Goal: Task Accomplishment & Management: Manage account settings

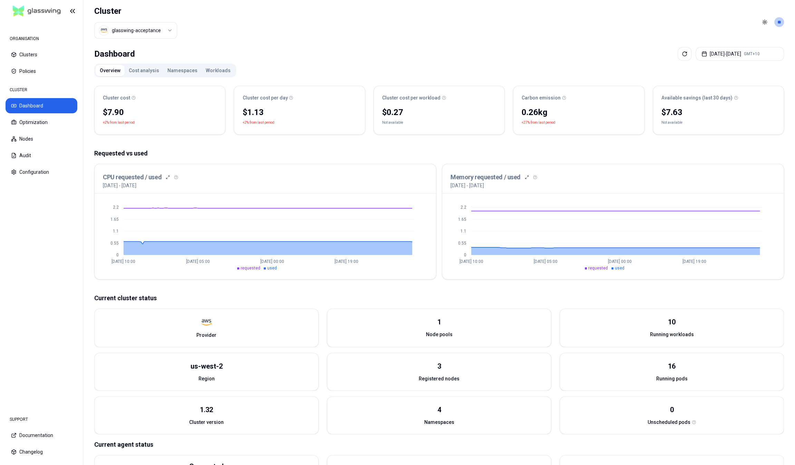
click at [145, 68] on button "Cost analysis" at bounding box center [144, 70] width 39 height 11
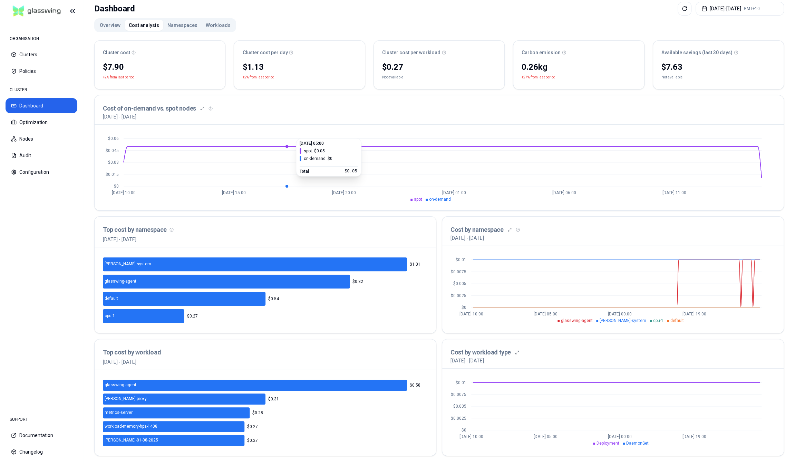
scroll to position [46, 0]
click at [171, 20] on button "Namespaces" at bounding box center [182, 24] width 38 height 11
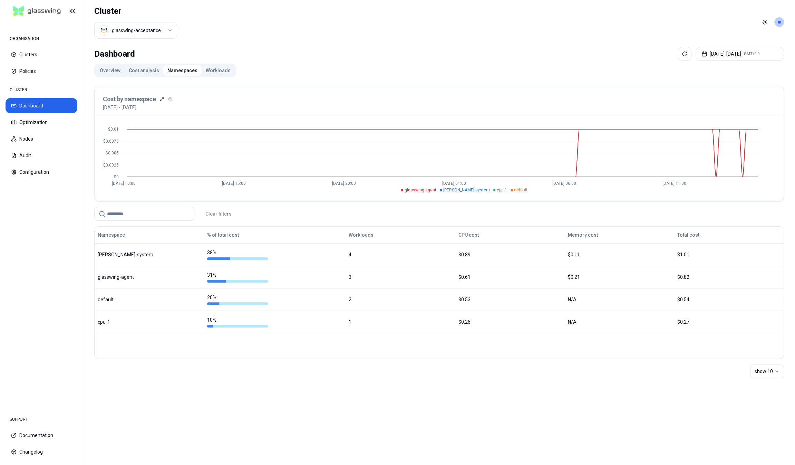
click at [210, 69] on button "Workloads" at bounding box center [218, 70] width 33 height 11
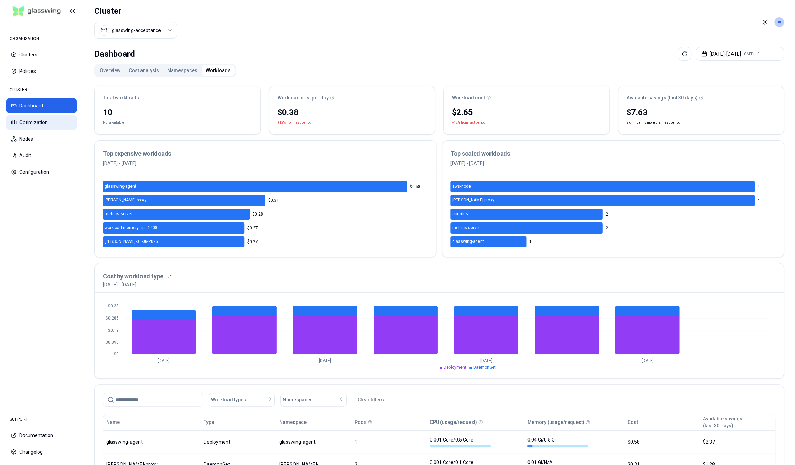
click at [47, 116] on button "Optimization" at bounding box center [42, 122] width 72 height 15
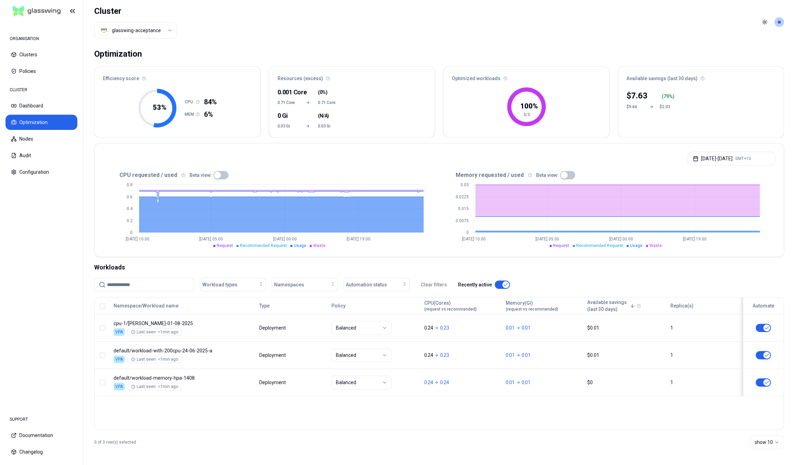
click at [223, 175] on button "button" at bounding box center [220, 175] width 15 height 8
click at [216, 172] on button "button" at bounding box center [220, 175] width 15 height 8
click at [567, 172] on button "button" at bounding box center [567, 175] width 15 height 8
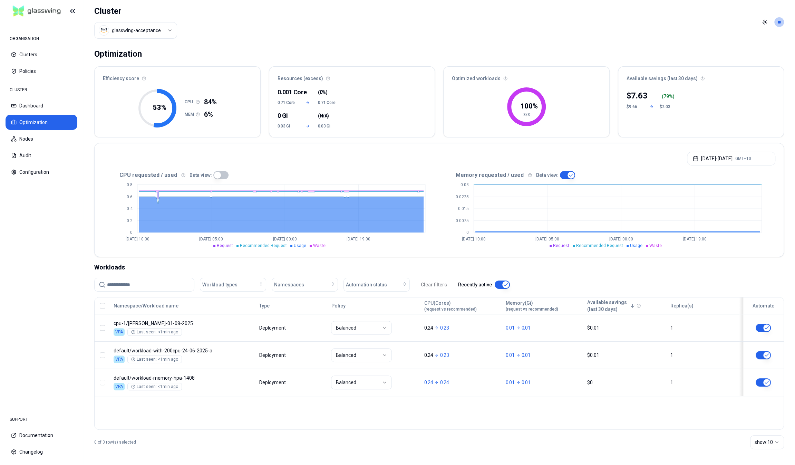
click at [567, 173] on button "button" at bounding box center [567, 175] width 15 height 8
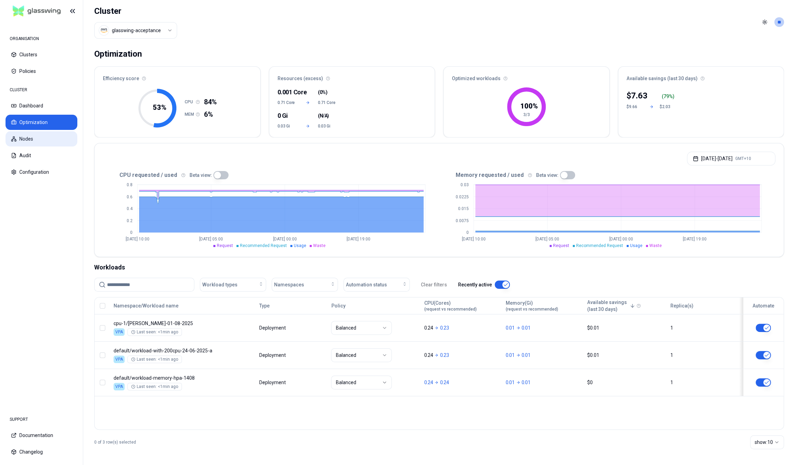
click at [25, 133] on button "Nodes" at bounding box center [42, 138] width 72 height 15
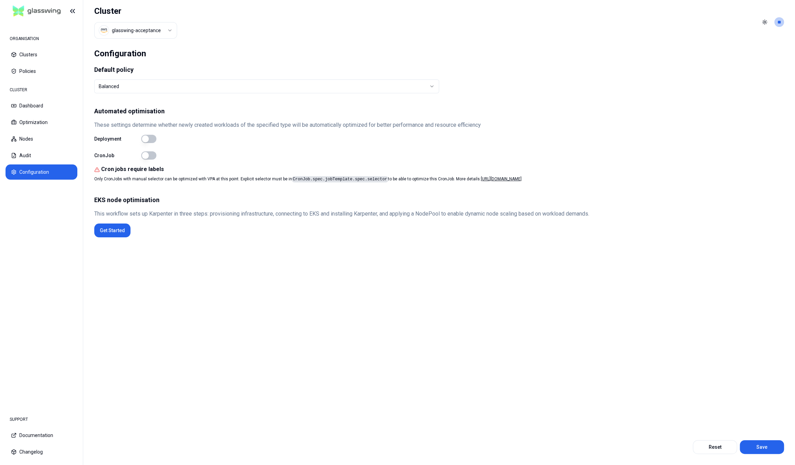
click at [130, 88] on html "ORGANISATION Clusters Policies CLUSTER Dashboard Optimization Nodes Audit Confi…" at bounding box center [397, 232] width 795 height 465
click at [766, 443] on button "Save" at bounding box center [762, 447] width 44 height 14
click at [120, 92] on html "Settings have been updated successfully ORGANISATION Clusters Policies CLUSTER …" at bounding box center [397, 232] width 795 height 465
click at [751, 444] on button "Save" at bounding box center [762, 447] width 44 height 14
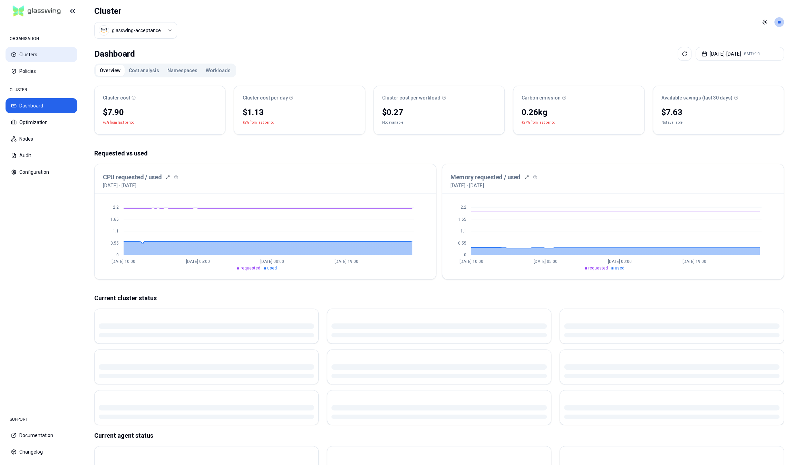
click at [36, 58] on button "Clusters" at bounding box center [42, 54] width 72 height 15
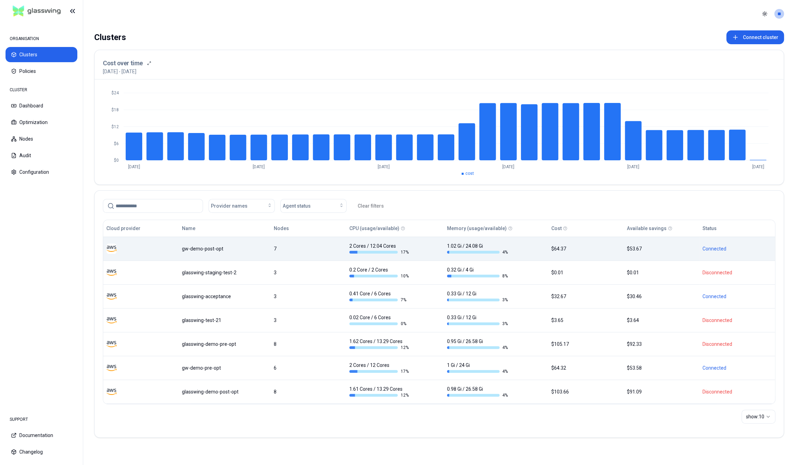
click at [204, 245] on div "gw-demo-post-opt" at bounding box center [225, 248] width 86 height 7
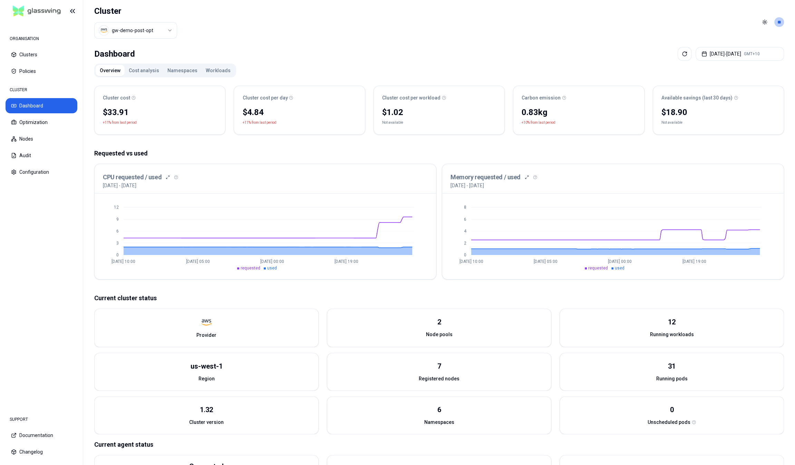
click at [154, 77] on div "Overview Cost analysis Namespaces Workloads Cluster cost $33.91 +11% from last …" at bounding box center [439, 280] width 690 height 433
click at [151, 73] on button "Cost analysis" at bounding box center [144, 70] width 39 height 11
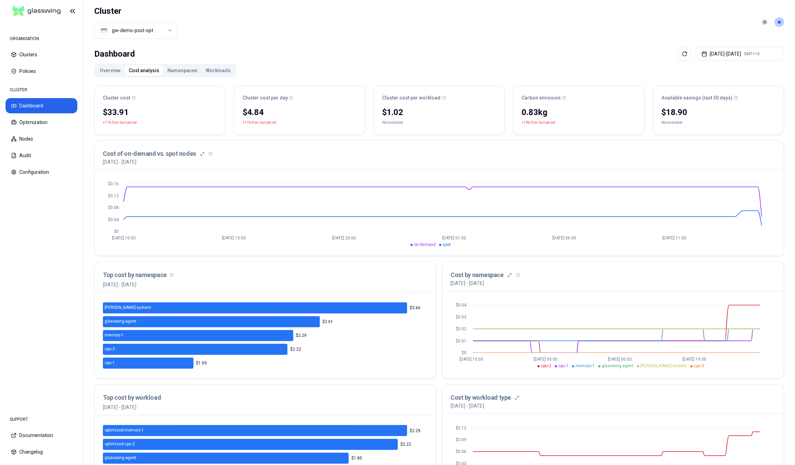
click at [174, 72] on button "Namespaces" at bounding box center [182, 70] width 38 height 11
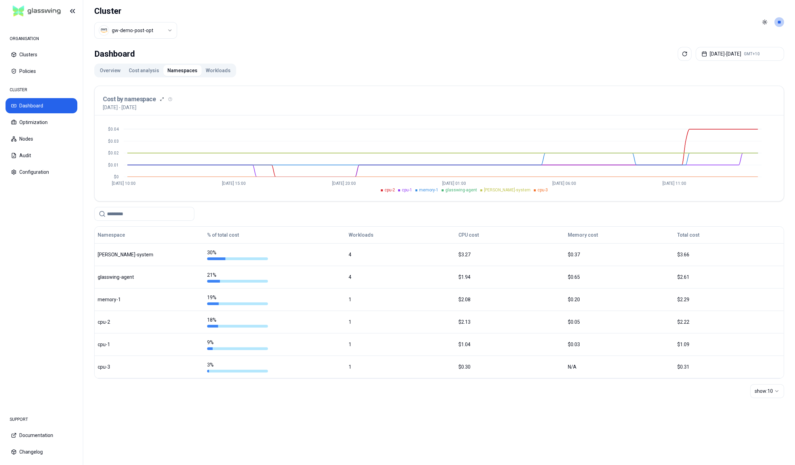
click at [211, 71] on button "Workloads" at bounding box center [218, 70] width 33 height 11
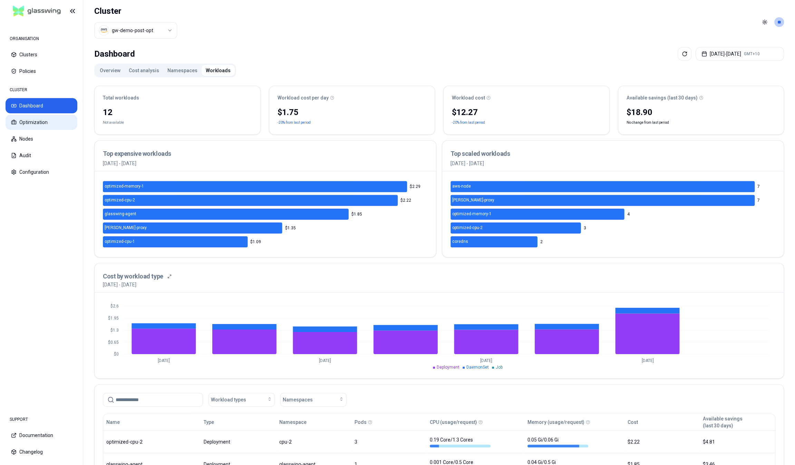
click at [46, 124] on button "Optimization" at bounding box center [42, 122] width 72 height 15
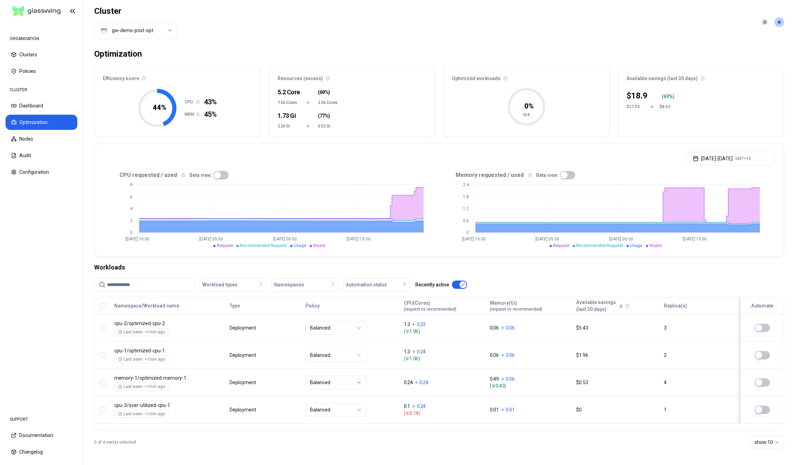
click at [213, 173] on button "button" at bounding box center [220, 175] width 15 height 8
click at [219, 175] on button "button" at bounding box center [220, 175] width 15 height 8
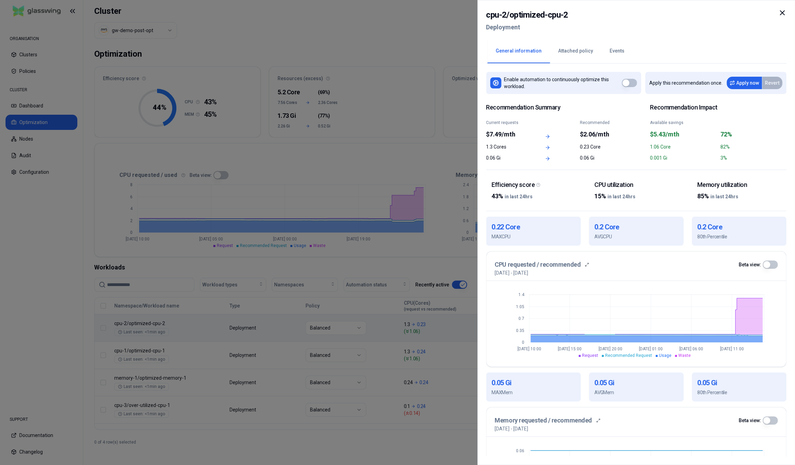
click at [773, 264] on button "button" at bounding box center [770, 264] width 15 height 8
click at [766, 264] on button "button" at bounding box center [770, 264] width 15 height 8
click at [575, 49] on button "Attached policy" at bounding box center [575, 51] width 51 height 24
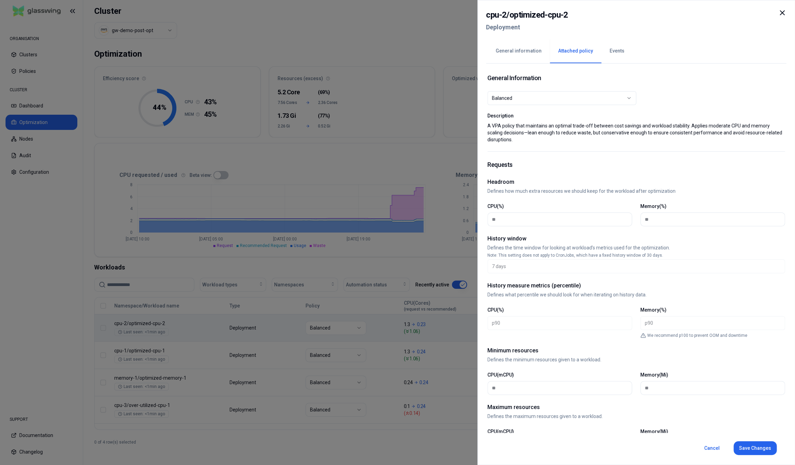
click at [609, 51] on button "Events" at bounding box center [617, 51] width 31 height 24
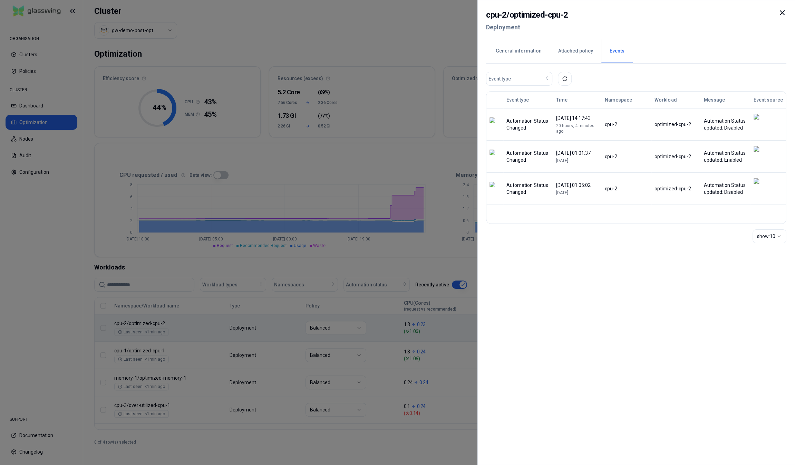
click at [457, 41] on div at bounding box center [397, 232] width 795 height 465
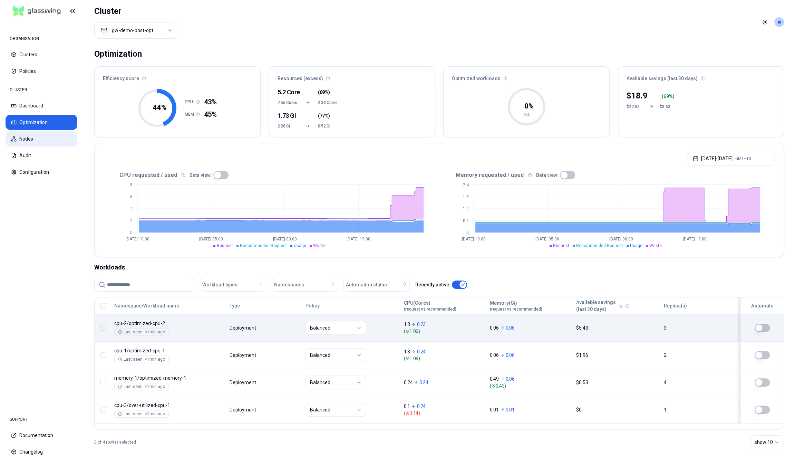
click at [25, 139] on button "Nodes" at bounding box center [42, 138] width 72 height 15
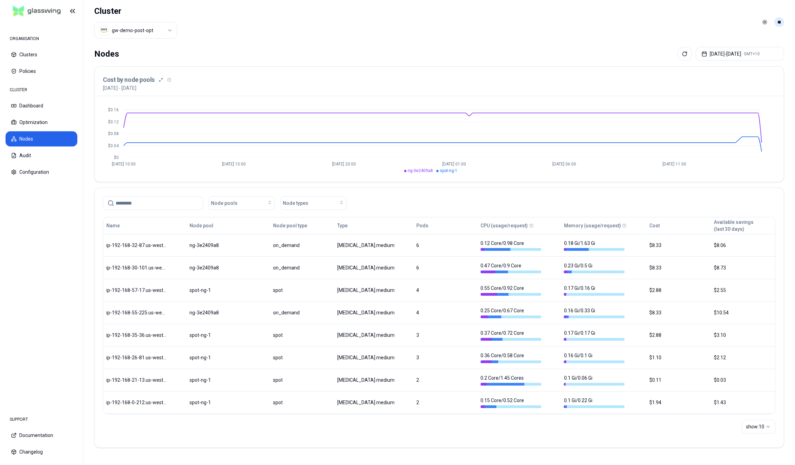
click at [782, 20] on html "ORGANISATION Clusters Policies CLUSTER Dashboard Optimization Nodes Audit Confi…" at bounding box center [397, 232] width 795 height 465
click at [743, 66] on div "Logout" at bounding box center [746, 71] width 74 height 11
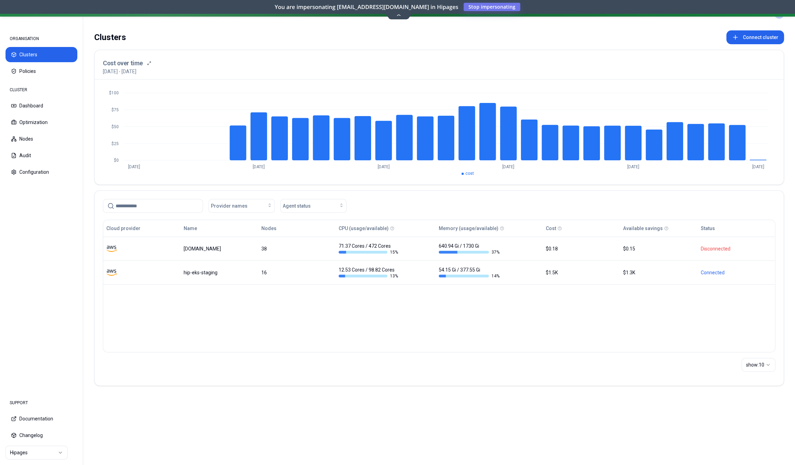
click at [201, 307] on div "Cloud provider Name Nodes CPU (usage/available) Memory (usage/available) Cost A…" at bounding box center [439, 286] width 673 height 133
click at [43, 452] on html "ORGANISATION Clusters Policies CLUSTER Dashboard Optimization Nodes Audit Confi…" at bounding box center [397, 232] width 795 height 465
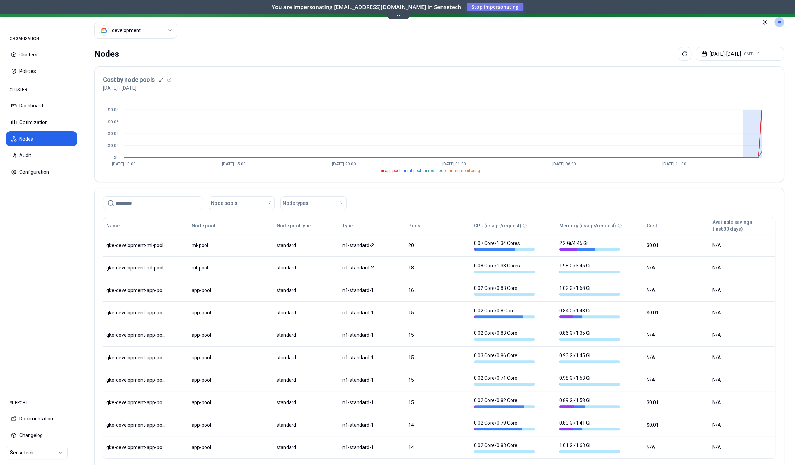
drag, startPoint x: 744, startPoint y: 127, endPoint x: 784, endPoint y: 124, distance: 39.9
click at [784, 124] on div "Cost by node pools 4th August 2025 - 11th August 2025 $0 $0.02 $0.04 $0.06 $0.0…" at bounding box center [439, 124] width 690 height 116
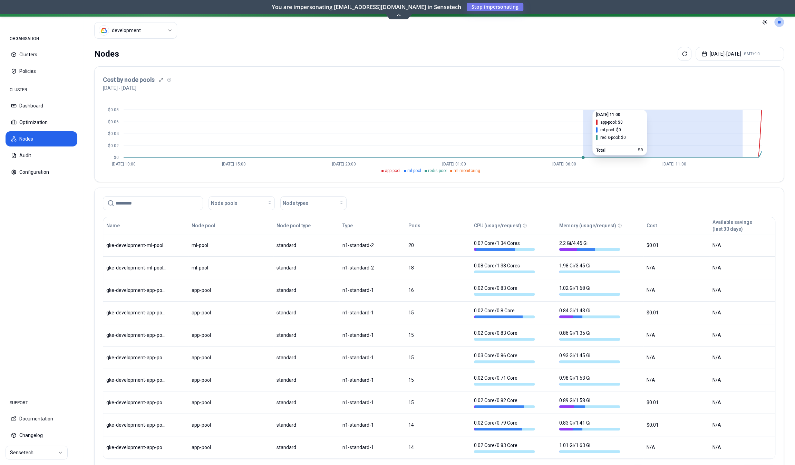
click at [583, 115] on icon "$0 $0.02 $0.04 $0.06 $0.08 Aug 4 10:00 Aug 5 15:00 Aug 6 20:00 Aug 8 01:00 Aug …" at bounding box center [439, 138] width 673 height 69
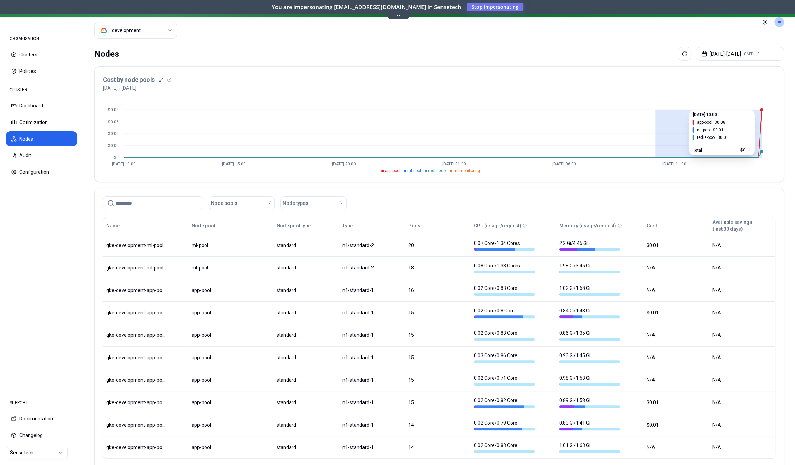
drag, startPoint x: 656, startPoint y: 118, endPoint x: 761, endPoint y: 124, distance: 105.5
click at [761, 124] on icon "$0 $0.02 $0.04 $0.06 $0.08 Aug 4 10:00 Aug 5 15:00 Aug 6 20:00 Aug 8 01:00 Aug …" at bounding box center [439, 138] width 673 height 69
click at [771, 133] on icon "$0 $0.02 $0.04 $0.06 $0.08 Aug 4 10:00 Aug 5 15:00 Aug 6 20:00 Aug 8 01:00 Aug …" at bounding box center [439, 138] width 673 height 69
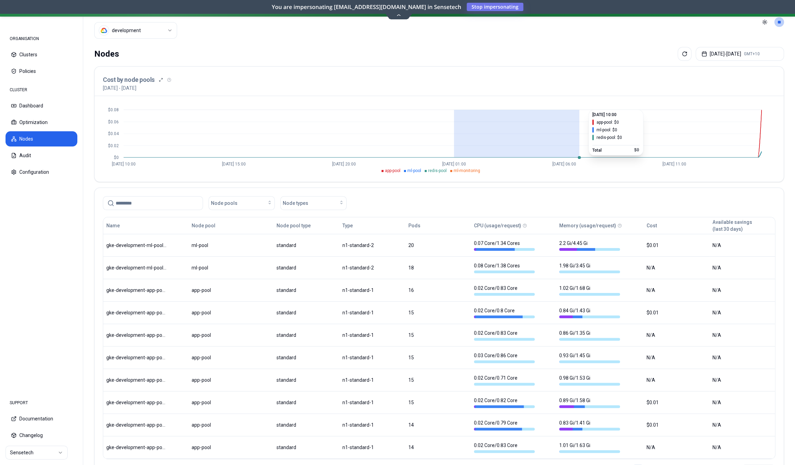
drag, startPoint x: 461, startPoint y: 140, endPoint x: 578, endPoint y: 142, distance: 117.8
click at [578, 142] on icon "$0 $0.02 $0.04 $0.06 $0.08 Aug 4 10:00 Aug 5 15:00 Aug 6 20:00 Aug 8 01:00 Aug …" at bounding box center [439, 138] width 673 height 69
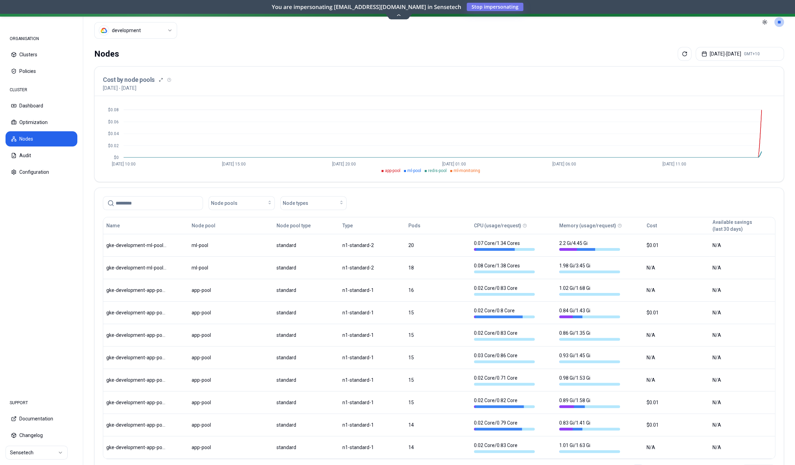
click at [398, 15] on icon at bounding box center [399, 15] width 4 height 2
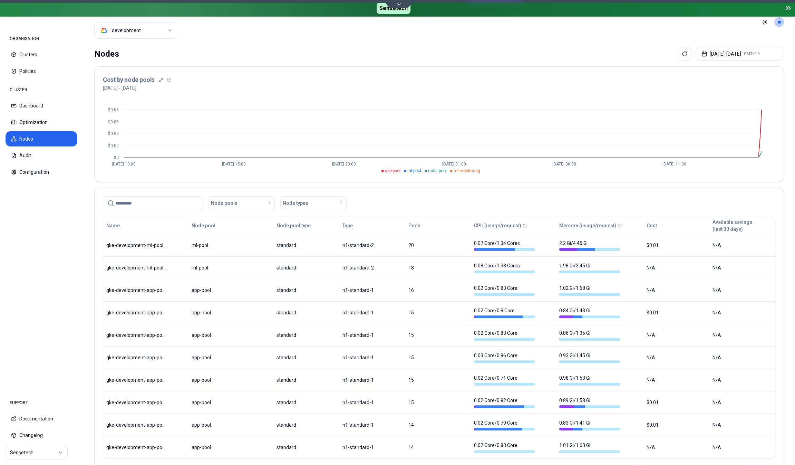
click at [397, 3] on icon at bounding box center [398, 3] width 9 height 5
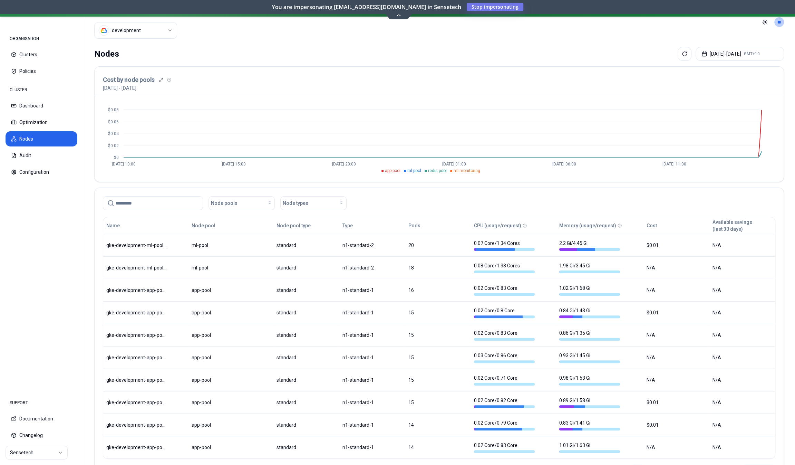
click at [400, 14] on icon at bounding box center [398, 14] width 9 height 5
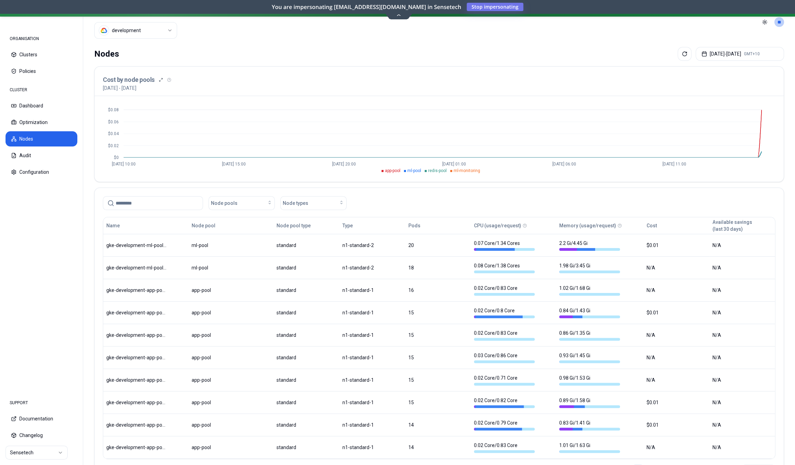
click at [400, 16] on icon at bounding box center [399, 15] width 4 height 2
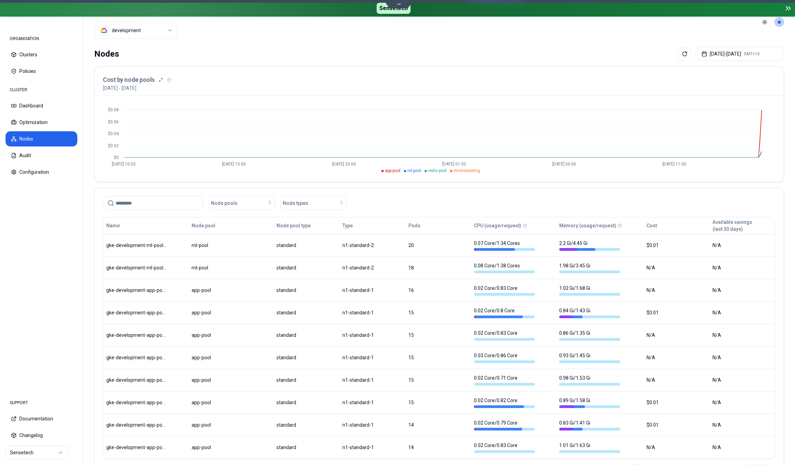
click at [398, 4] on icon at bounding box center [399, 4] width 4 height 2
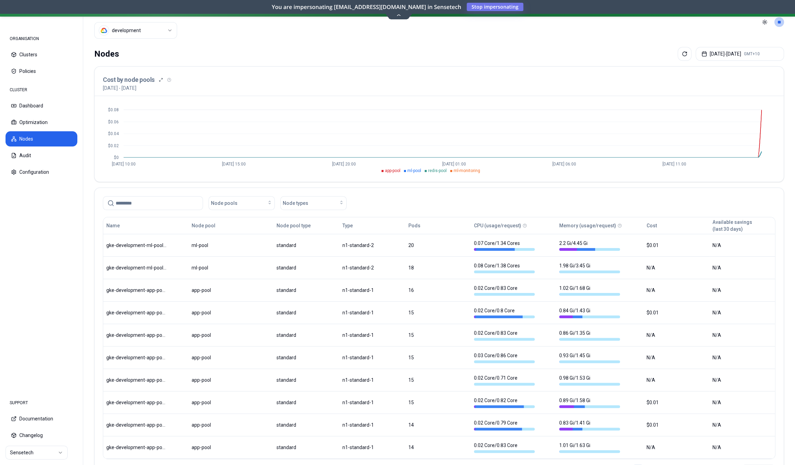
click at [399, 15] on icon at bounding box center [399, 15] width 4 height 2
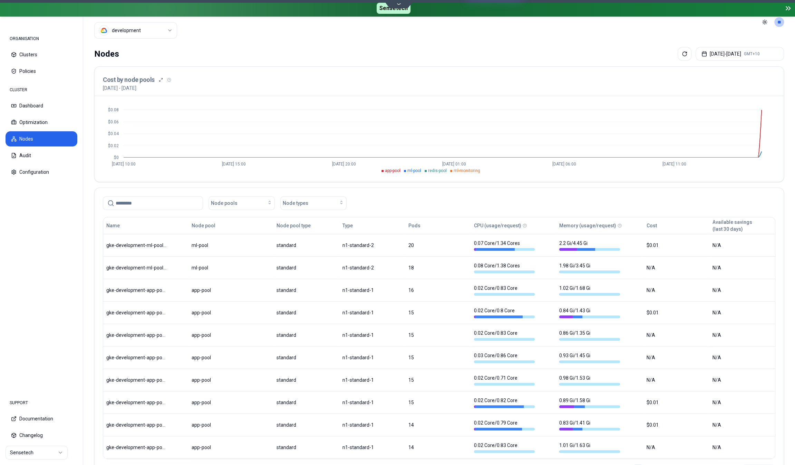
click at [788, 8] on icon at bounding box center [788, 8] width 8 height 8
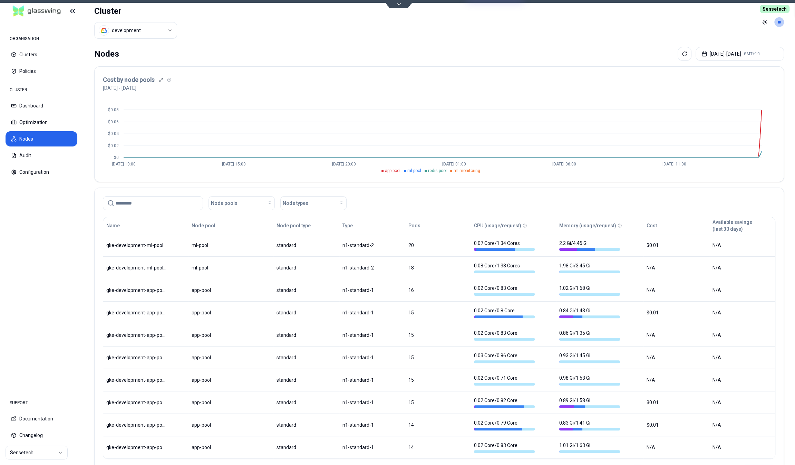
click at [788, 8] on span "Sensetech" at bounding box center [775, 9] width 30 height 8
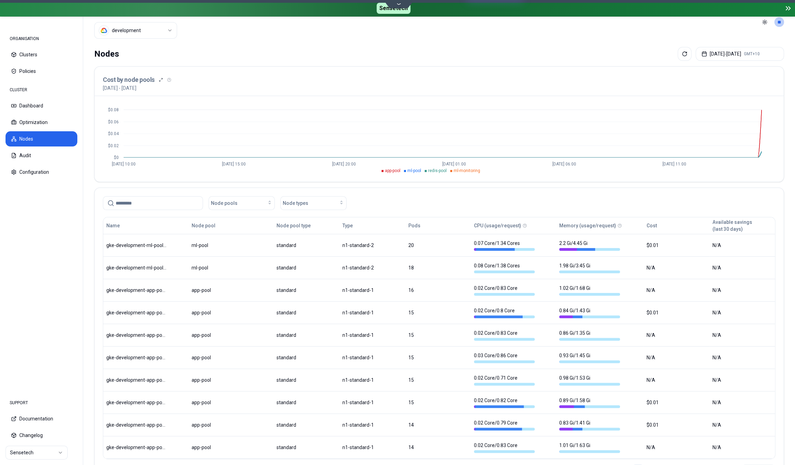
click at [788, 8] on icon at bounding box center [788, 8] width 8 height 8
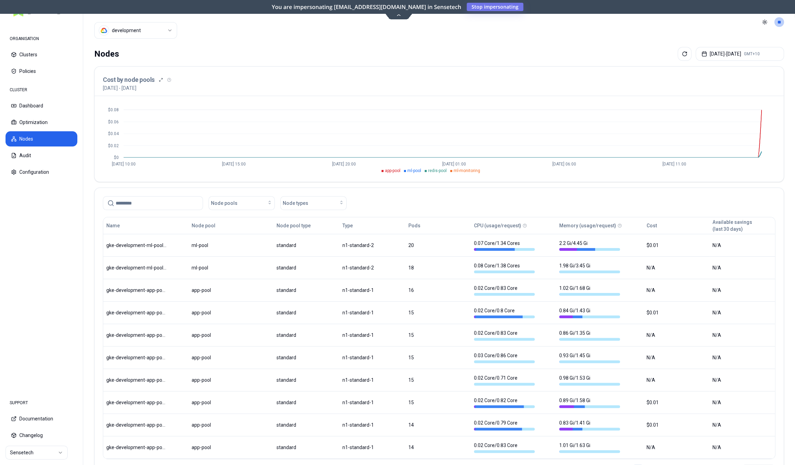
click at [401, 16] on icon at bounding box center [398, 14] width 9 height 5
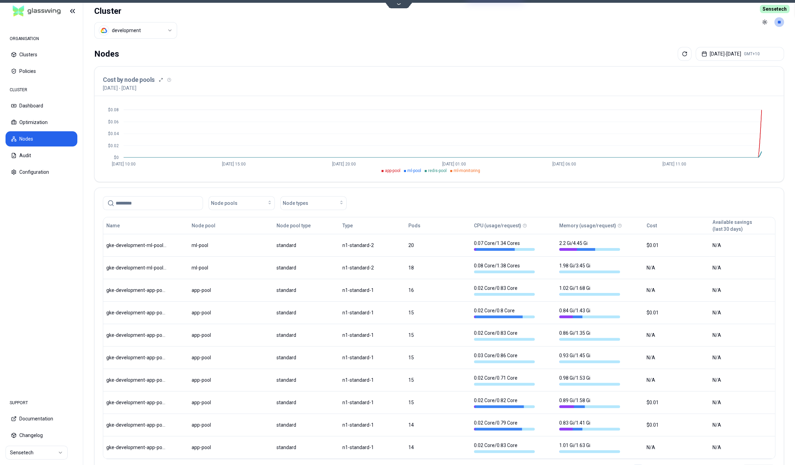
click at [396, 2] on icon at bounding box center [398, 3] width 9 height 5
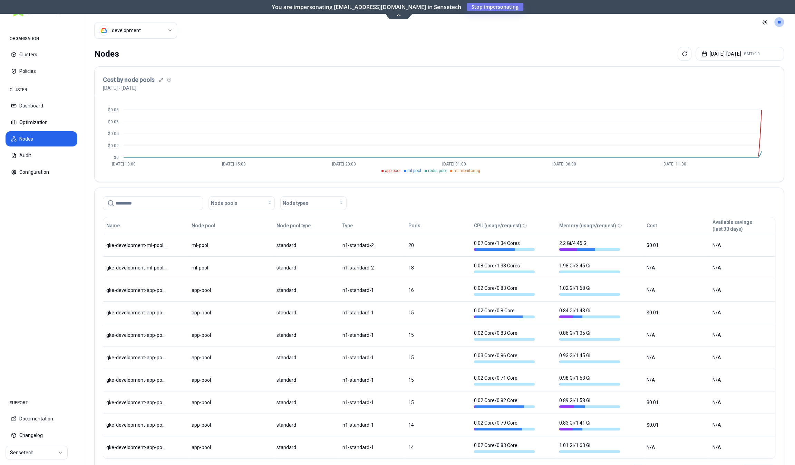
click at [395, 14] on icon at bounding box center [398, 14] width 9 height 5
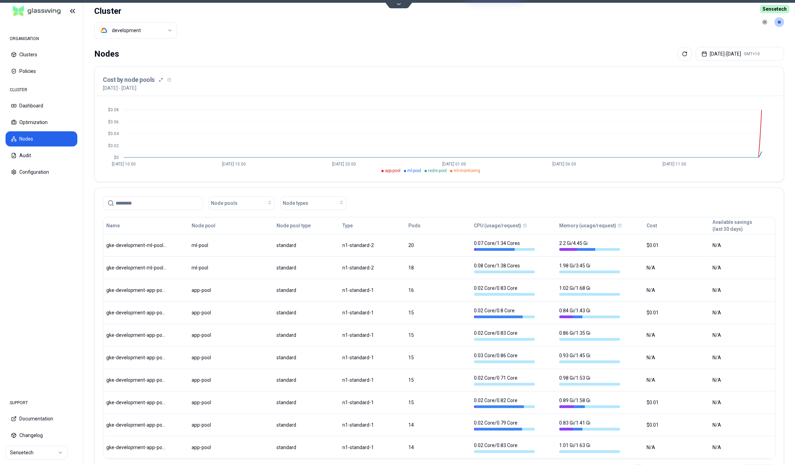
click at [767, 8] on span "Sensetech" at bounding box center [775, 9] width 30 height 8
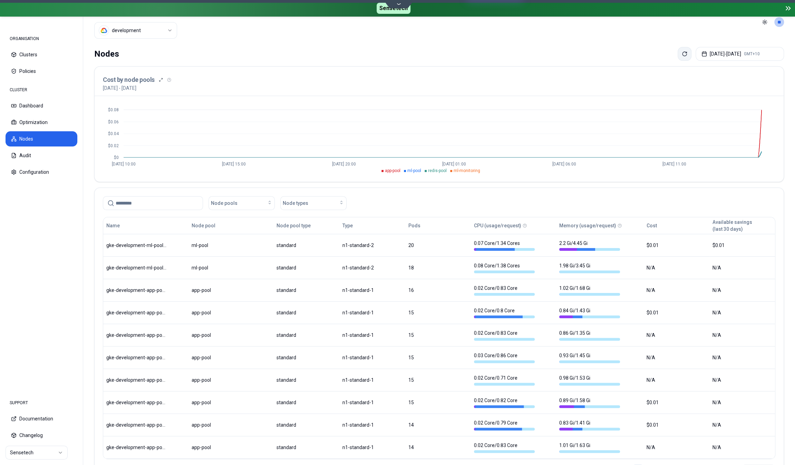
click at [678, 51] on button at bounding box center [685, 54] width 14 height 14
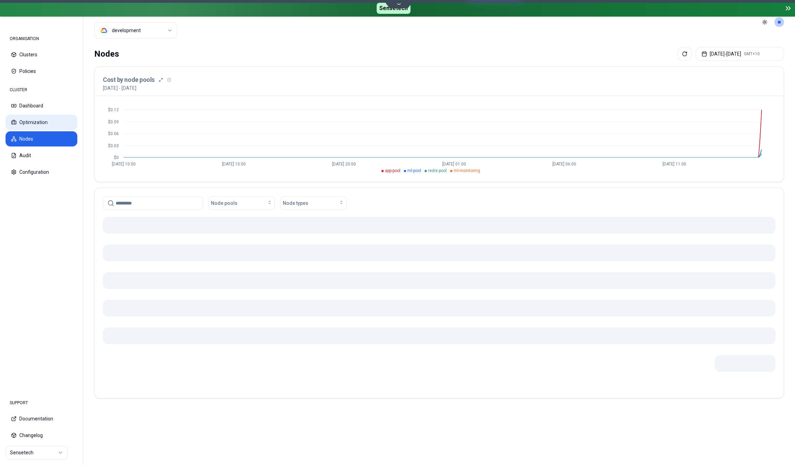
click at [28, 124] on button "Optimization" at bounding box center [42, 122] width 72 height 15
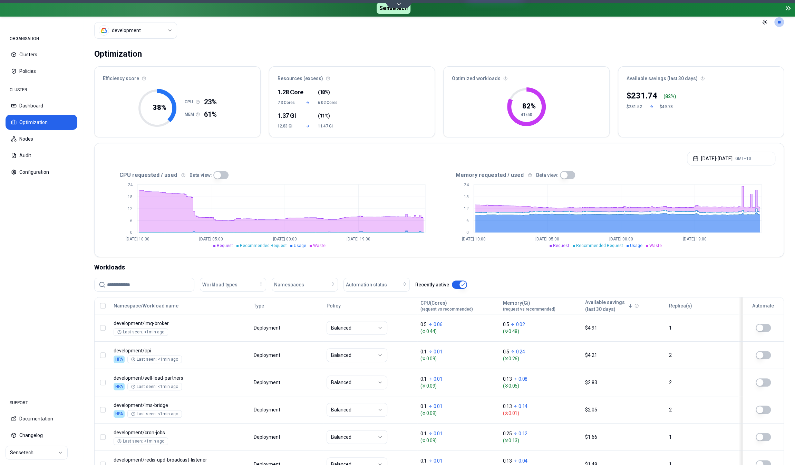
click at [45, 114] on div "CLUSTER Dashboard Optimization Nodes Audit Configuration" at bounding box center [42, 131] width 72 height 97
click at [42, 109] on button "Dashboard" at bounding box center [42, 105] width 72 height 15
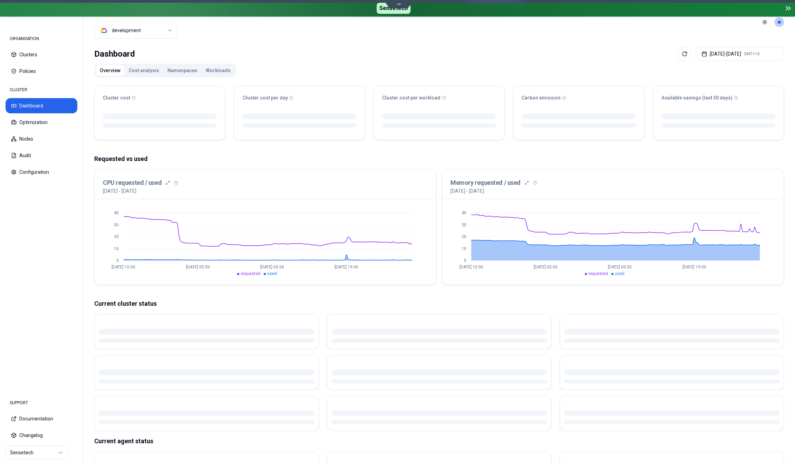
click at [207, 69] on button "Workloads" at bounding box center [218, 70] width 33 height 11
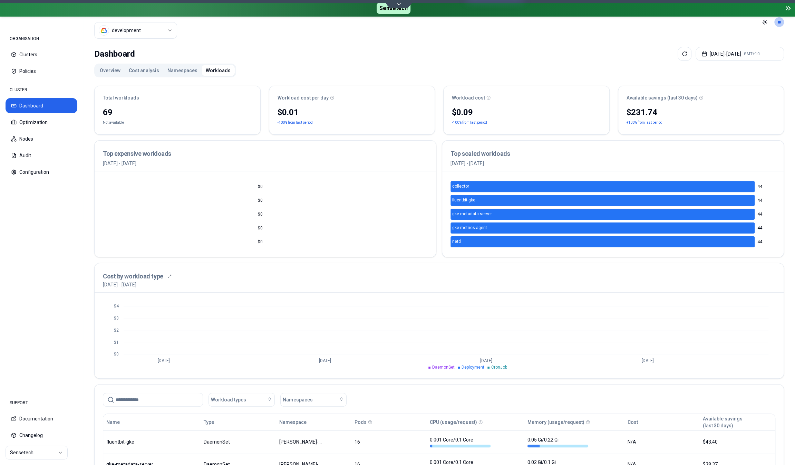
click at [179, 71] on button "Namespaces" at bounding box center [182, 70] width 38 height 11
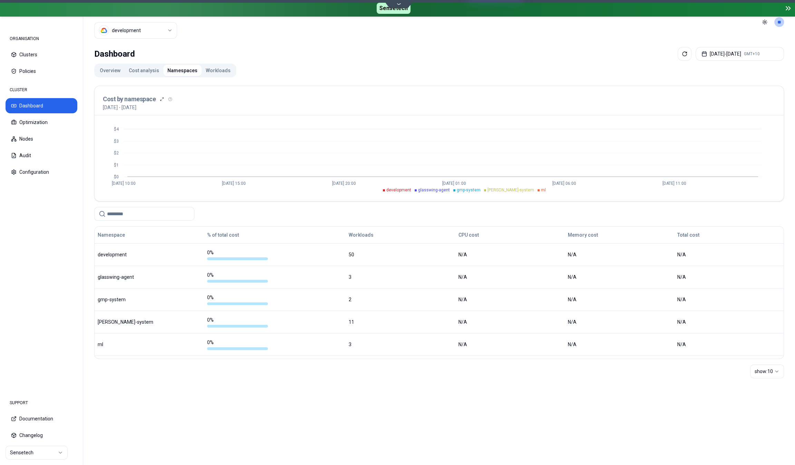
click at [145, 68] on button "Cost analysis" at bounding box center [144, 70] width 39 height 11
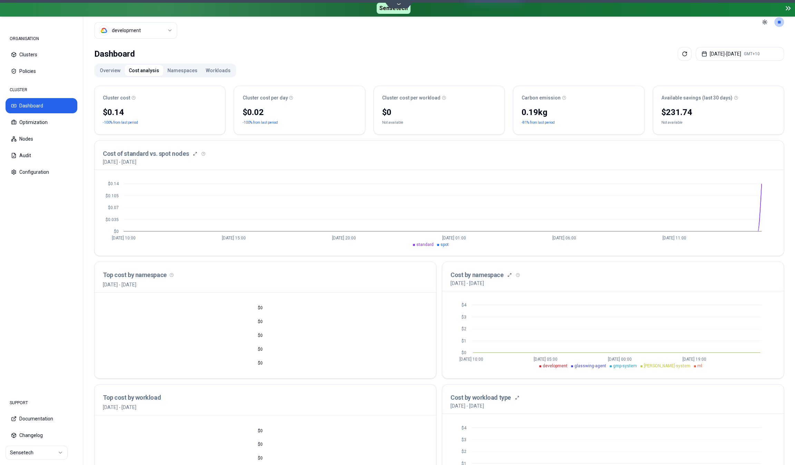
click at [46, 455] on html "ORGANISATION Clusters Policies CLUSTER Dashboard Optimization Nodes Audit Confi…" at bounding box center [397, 232] width 795 height 465
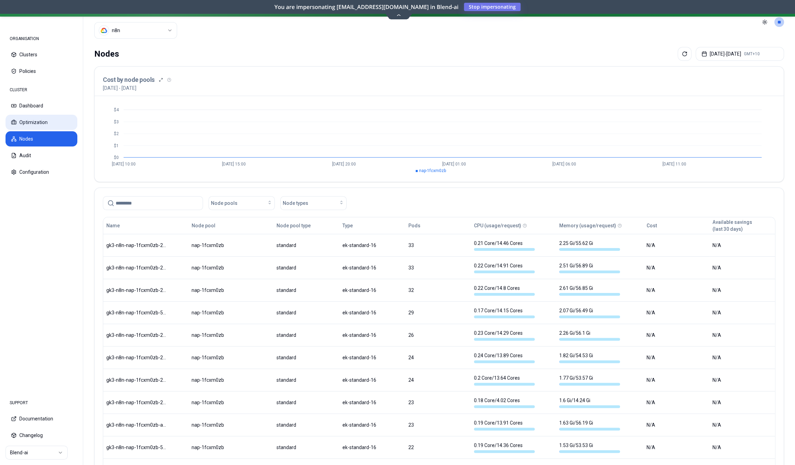
click at [30, 119] on button "Optimization" at bounding box center [42, 122] width 72 height 15
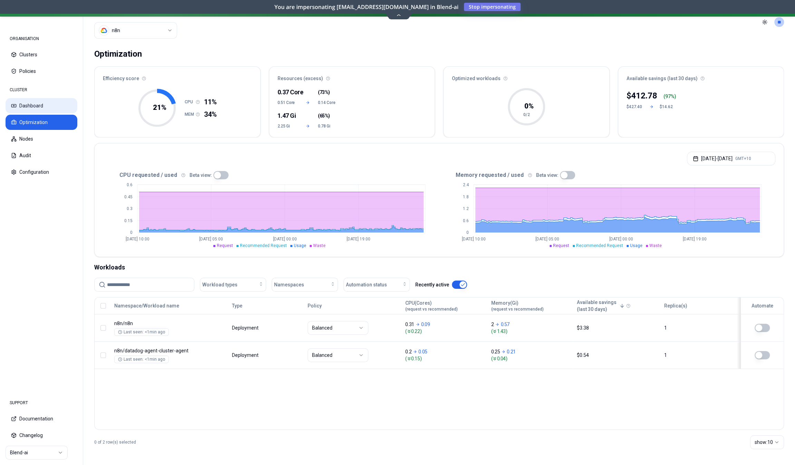
click at [32, 109] on button "Dashboard" at bounding box center [42, 105] width 72 height 15
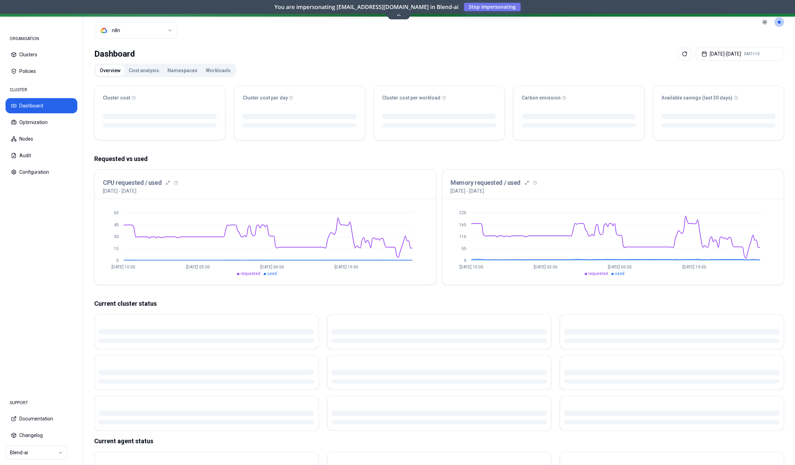
click at [212, 71] on button "Workloads" at bounding box center [218, 70] width 33 height 11
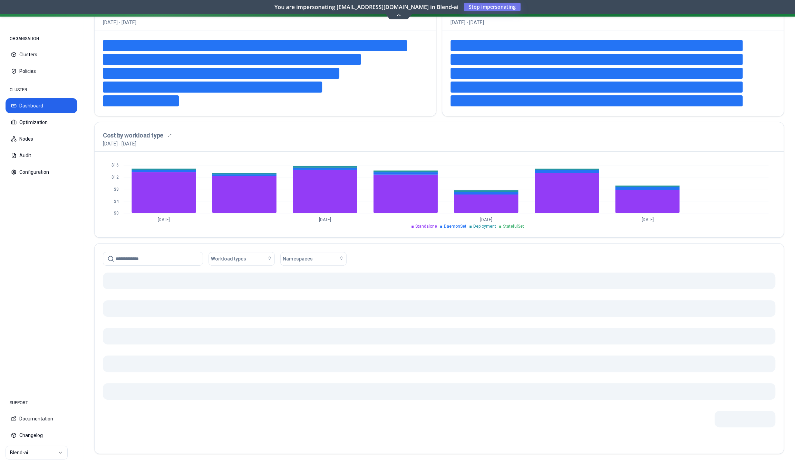
scroll to position [139, 0]
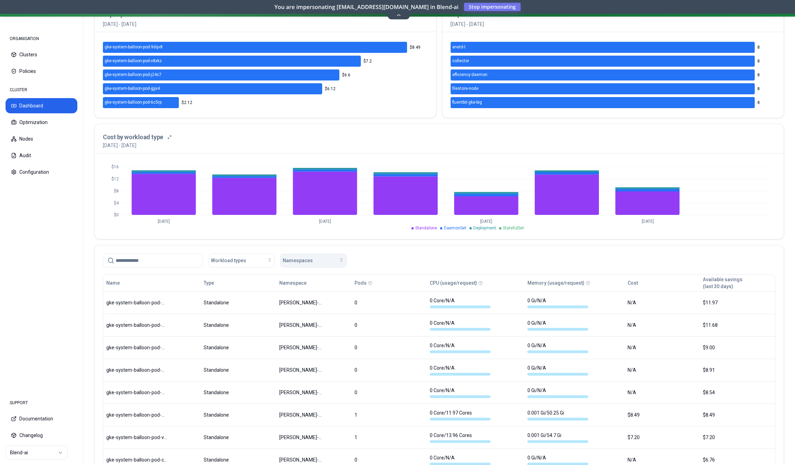
click at [291, 257] on span "Namespaces" at bounding box center [298, 260] width 30 height 7
click at [296, 319] on div "n8n" at bounding box center [315, 318] width 66 height 11
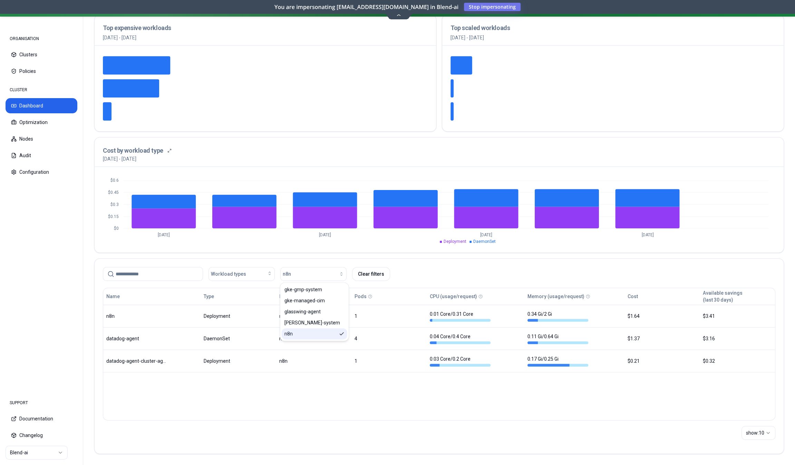
scroll to position [124, 0]
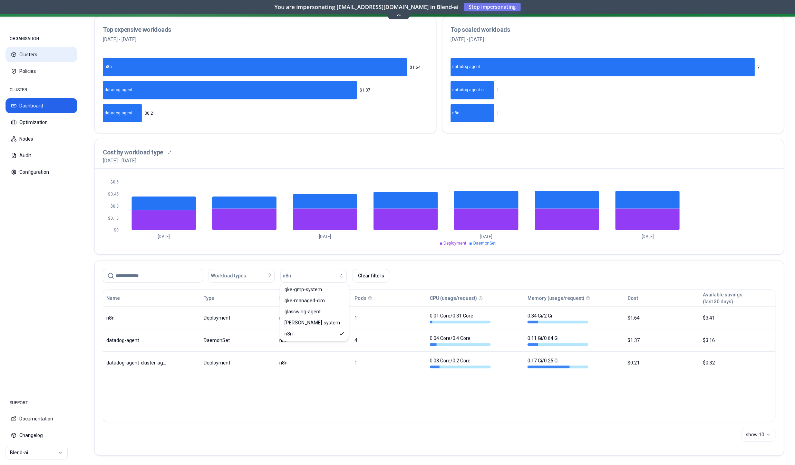
click at [22, 50] on button "Clusters" at bounding box center [42, 54] width 72 height 15
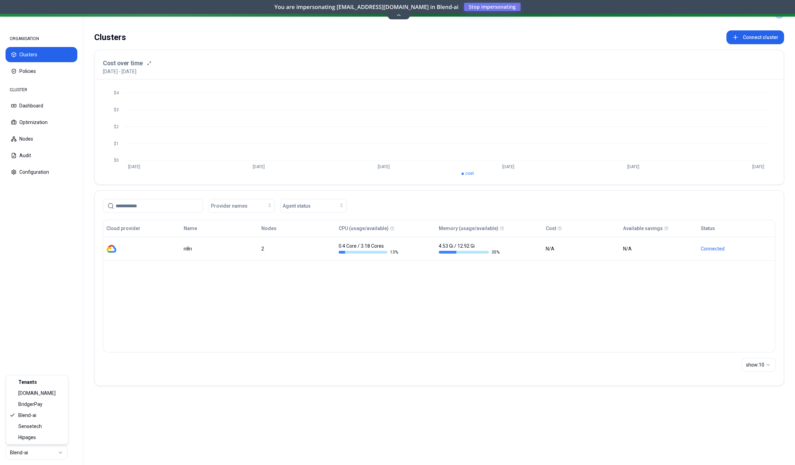
click at [54, 450] on html "ORGANISATION Clusters Policies CLUSTER Dashboard Optimization Nodes Audit Confi…" at bounding box center [397, 232] width 795 height 465
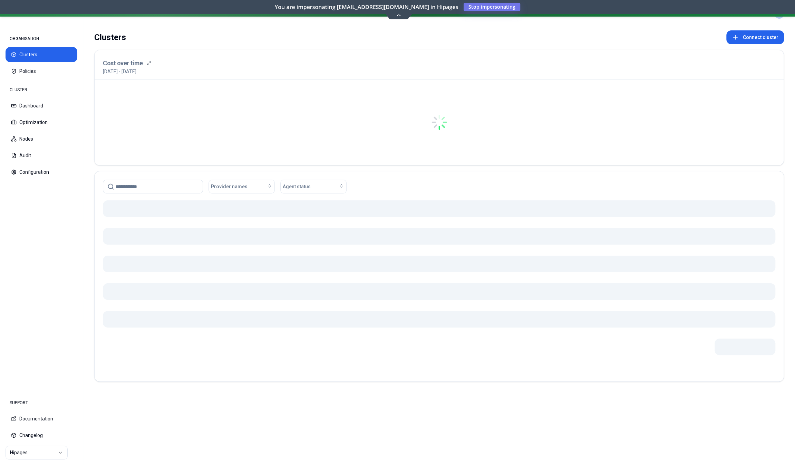
click at [400, 15] on icon at bounding box center [398, 14] width 9 height 5
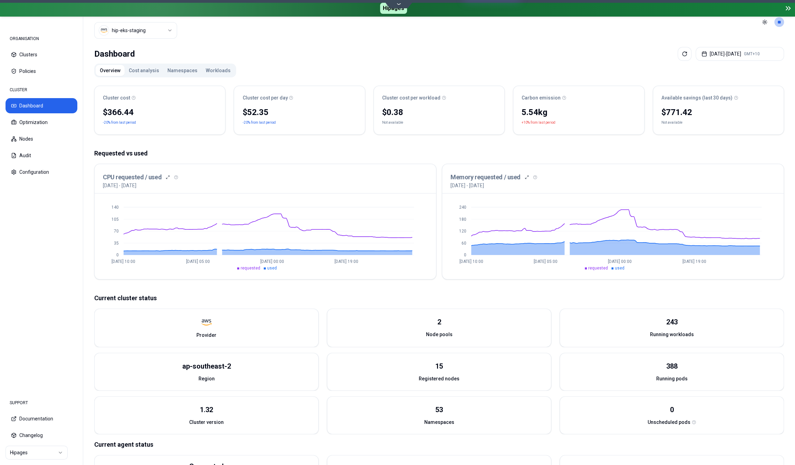
click at [143, 69] on button "Cost analysis" at bounding box center [144, 70] width 39 height 11
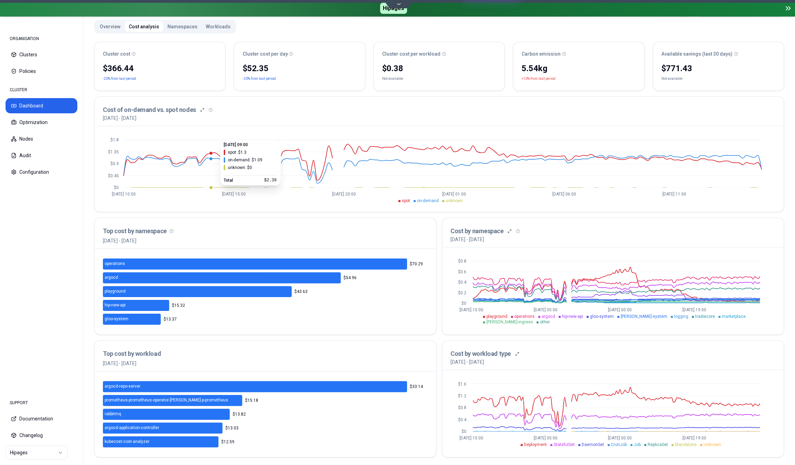
scroll to position [46, 0]
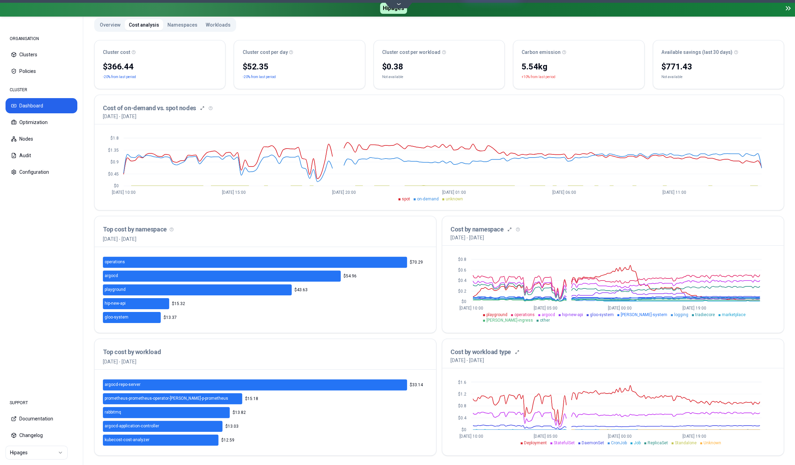
click at [492, 312] on span "playground" at bounding box center [497, 314] width 21 height 5
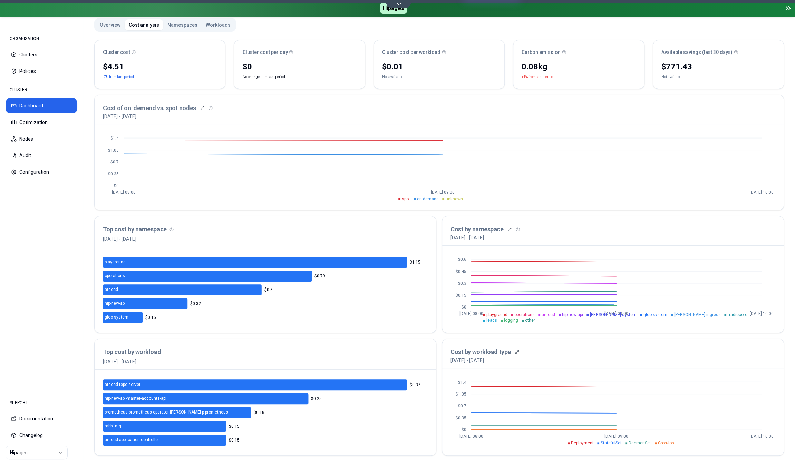
click at [601, 221] on div "Cost by namespace [DATE] - [DATE]" at bounding box center [613, 230] width 342 height 29
click at [610, 235] on div "[DATE] - [DATE]" at bounding box center [613, 237] width 325 height 7
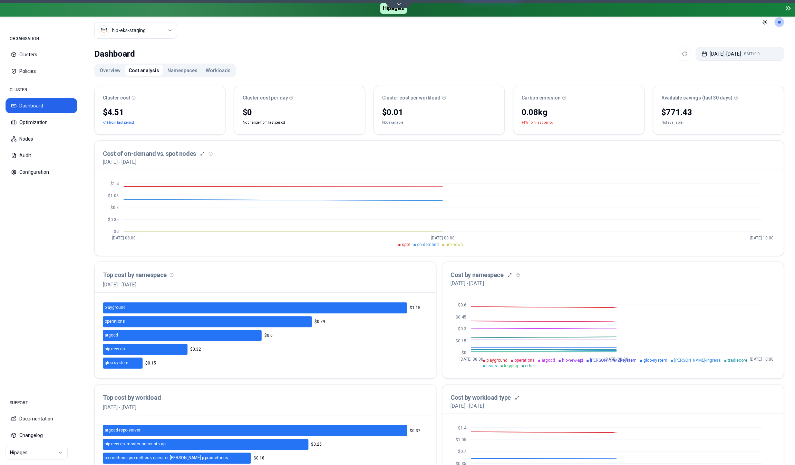
click at [702, 55] on button "[DATE] - [DATE] GMT+10" at bounding box center [740, 54] width 88 height 14
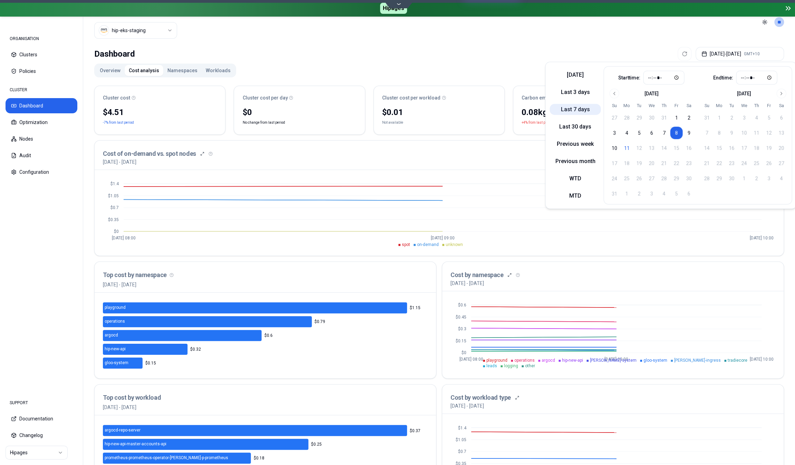
click at [573, 112] on button "Last 7 days" at bounding box center [575, 109] width 51 height 11
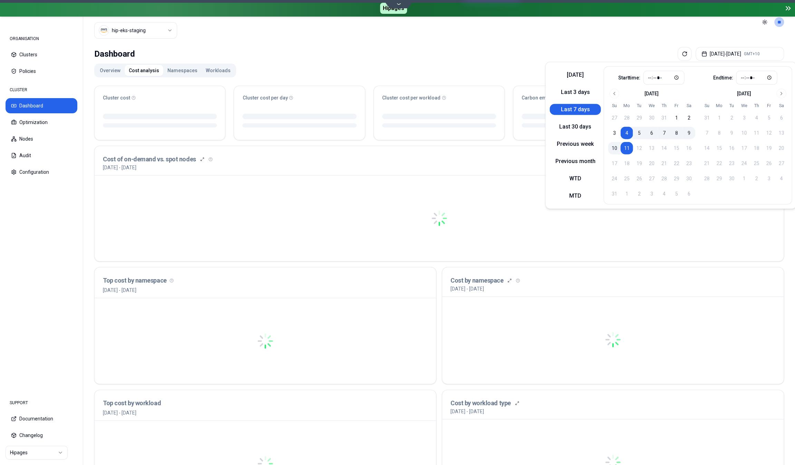
type input "*****"
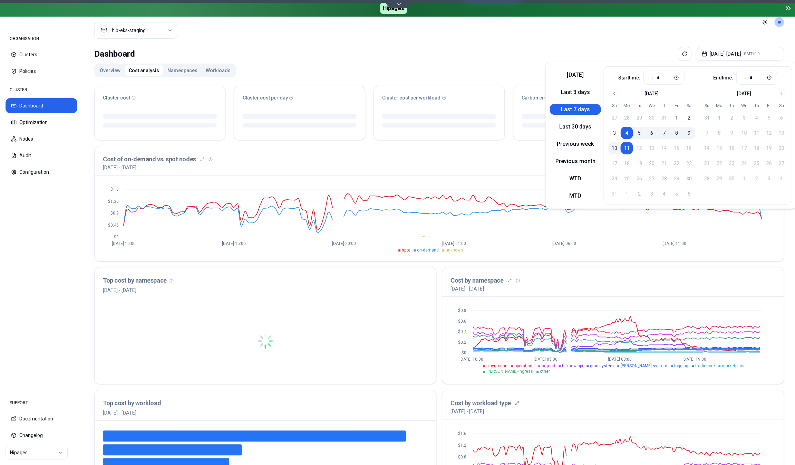
click at [606, 281] on div "Cost by namespace" at bounding box center [613, 281] width 325 height 10
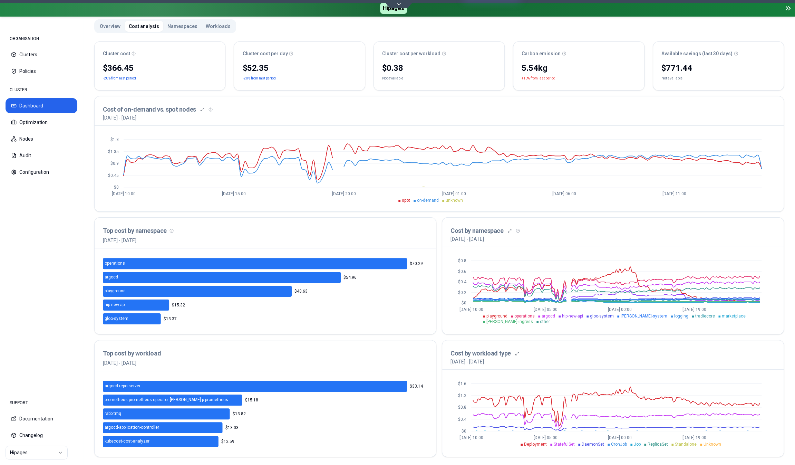
scroll to position [46, 0]
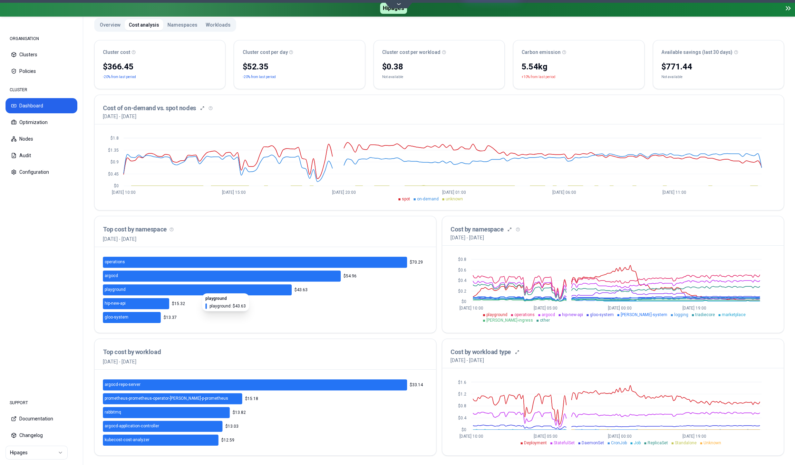
click at [192, 288] on icon at bounding box center [197, 289] width 189 height 11
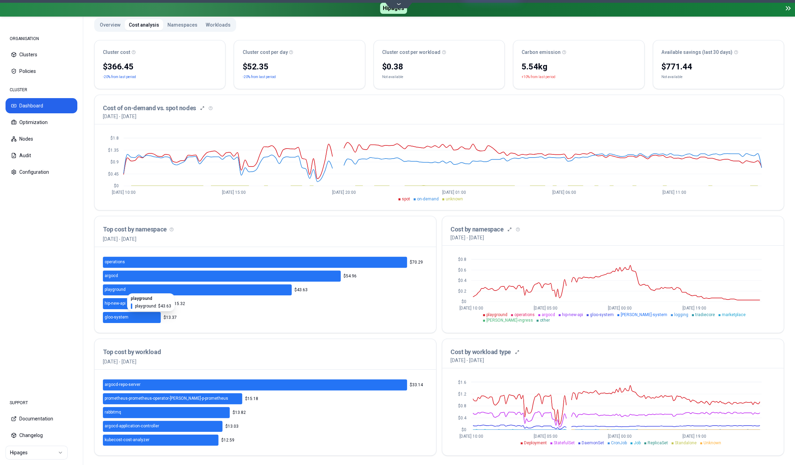
click at [118, 288] on icon at bounding box center [197, 289] width 189 height 11
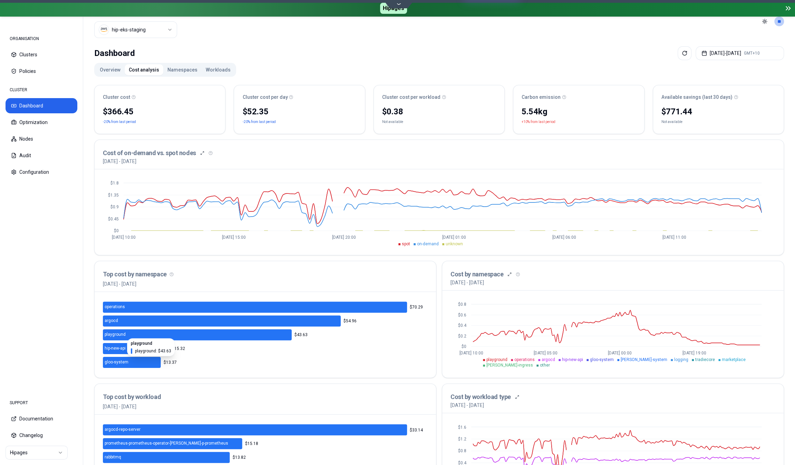
scroll to position [0, 0]
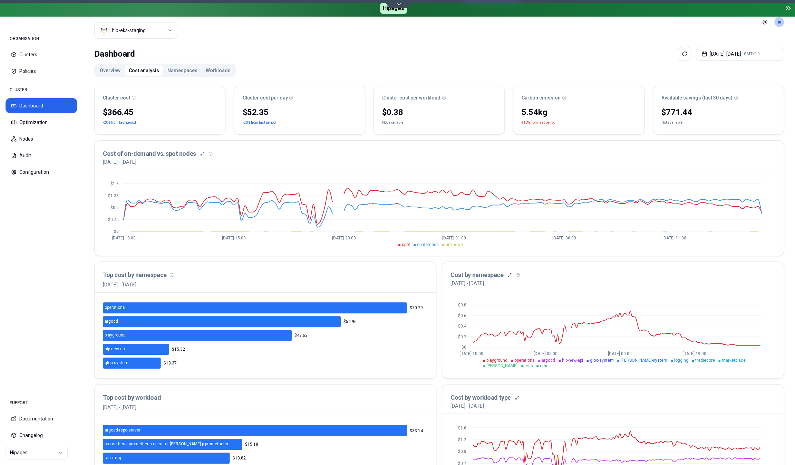
click at [178, 71] on button "Namespaces" at bounding box center [182, 70] width 38 height 11
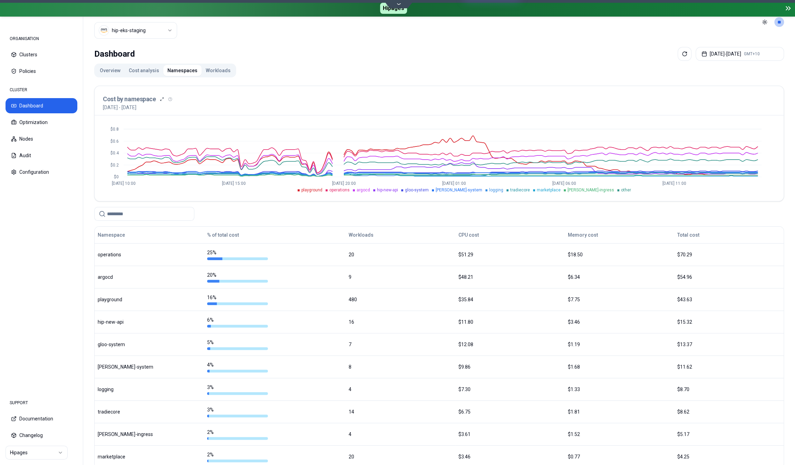
click at [129, 212] on input at bounding box center [148, 213] width 83 height 13
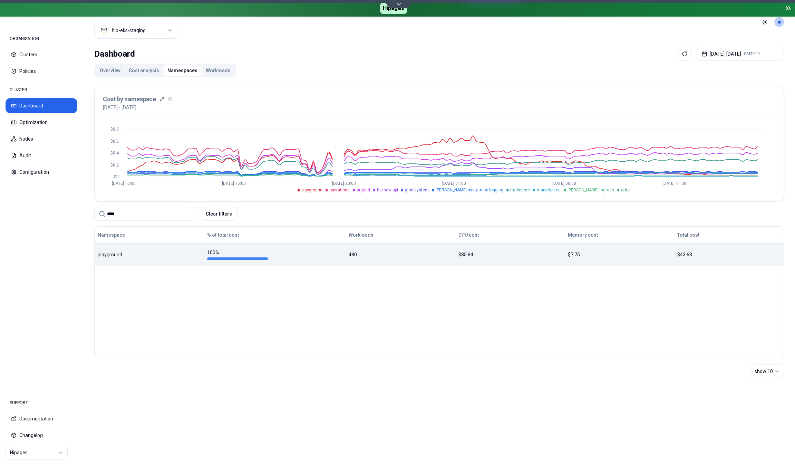
type input "****"
click at [118, 255] on div "playground" at bounding box center [149, 254] width 103 height 7
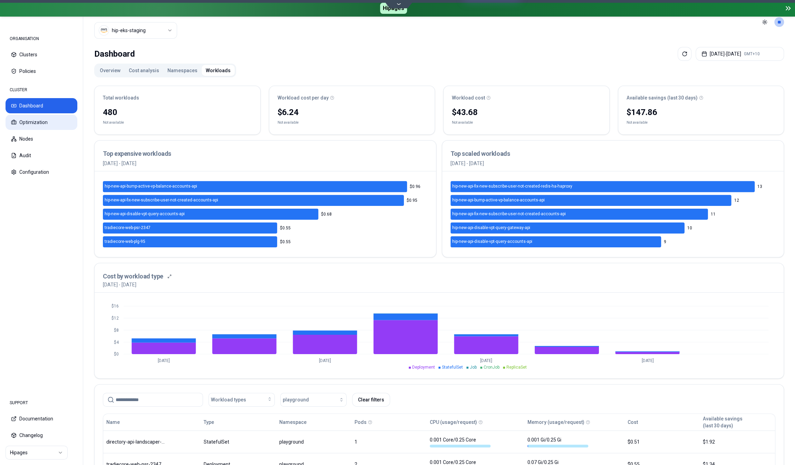
click at [48, 119] on button "Optimization" at bounding box center [42, 122] width 72 height 15
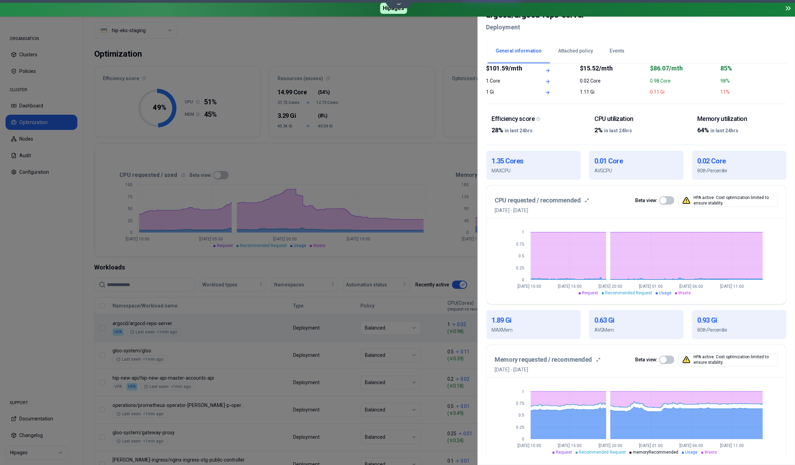
scroll to position [71, 0]
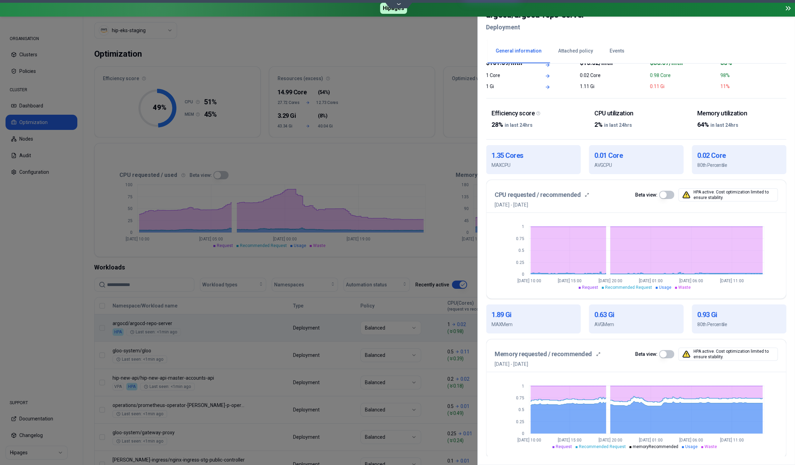
click at [668, 192] on button "button" at bounding box center [666, 195] width 15 height 8
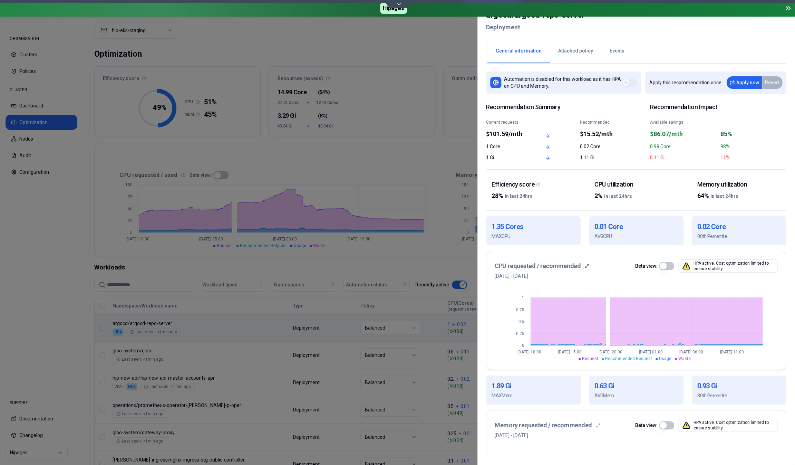
scroll to position [0, 0]
type button "on"
click at [384, 129] on div at bounding box center [397, 232] width 795 height 465
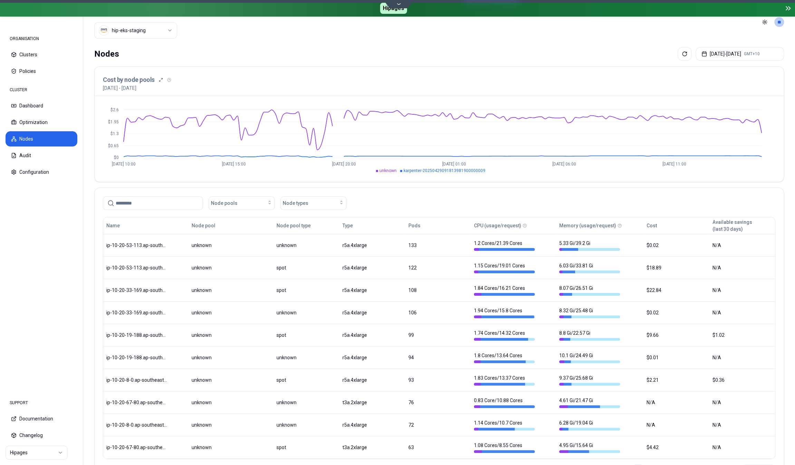
click at [401, 3] on icon at bounding box center [398, 3] width 9 height 5
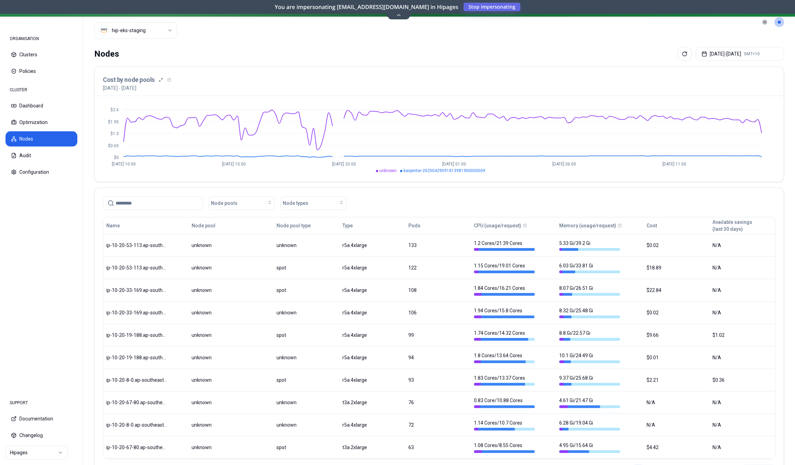
click at [0, 0] on span "Stop impersonating" at bounding box center [0, 0] width 0 height 0
